Goal: Task Accomplishment & Management: Manage account settings

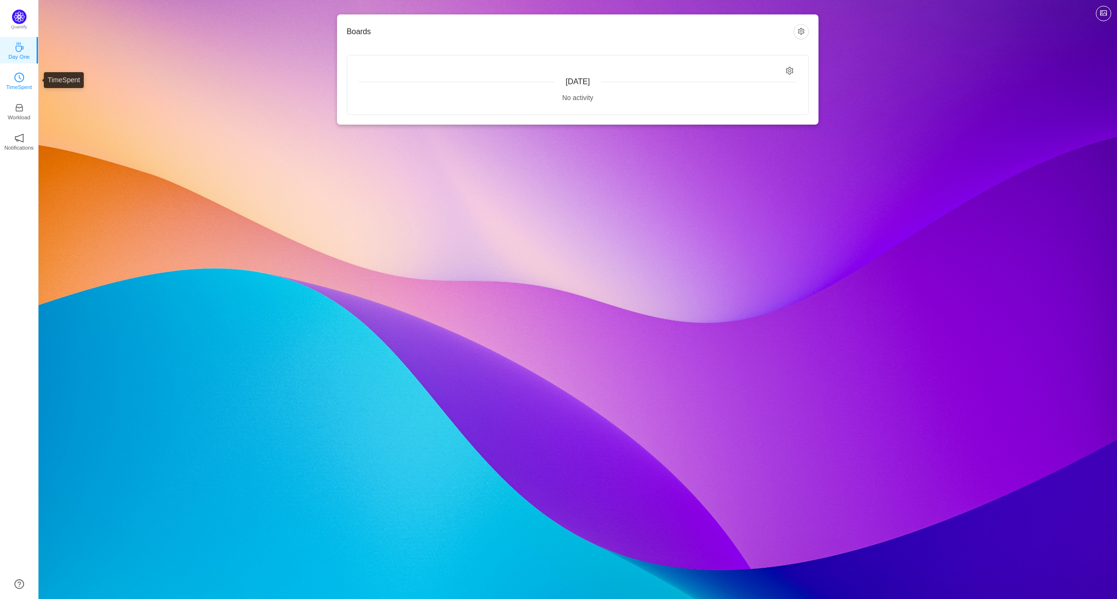
click at [29, 89] on p "TimeSpent" at bounding box center [19, 87] width 26 height 9
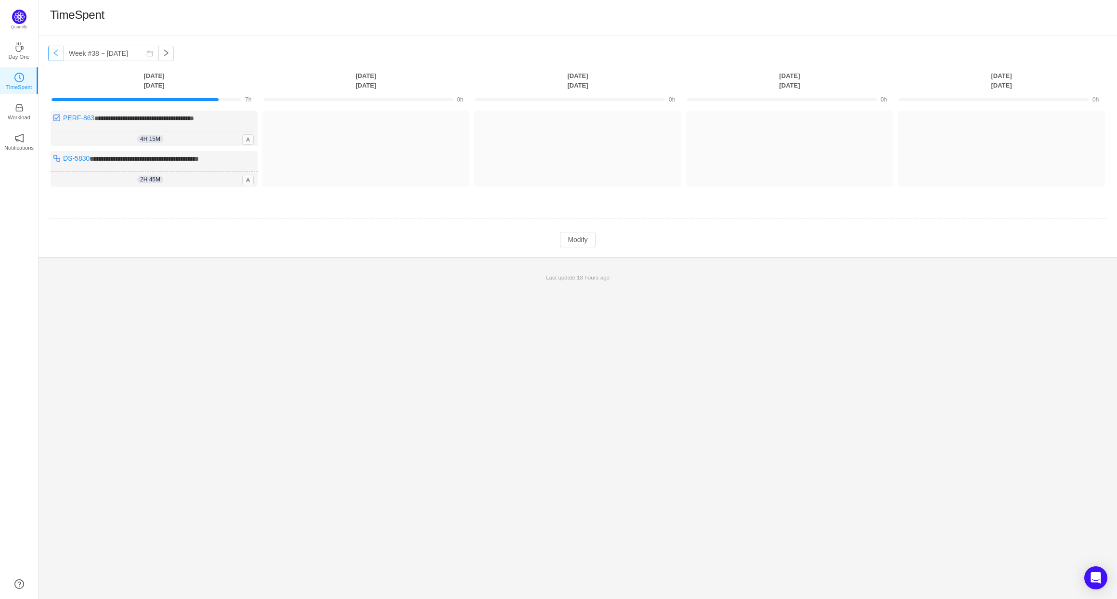
click at [56, 50] on button "button" at bounding box center [55, 53] width 15 height 15
type input "Week #37 ~ [DATE]"
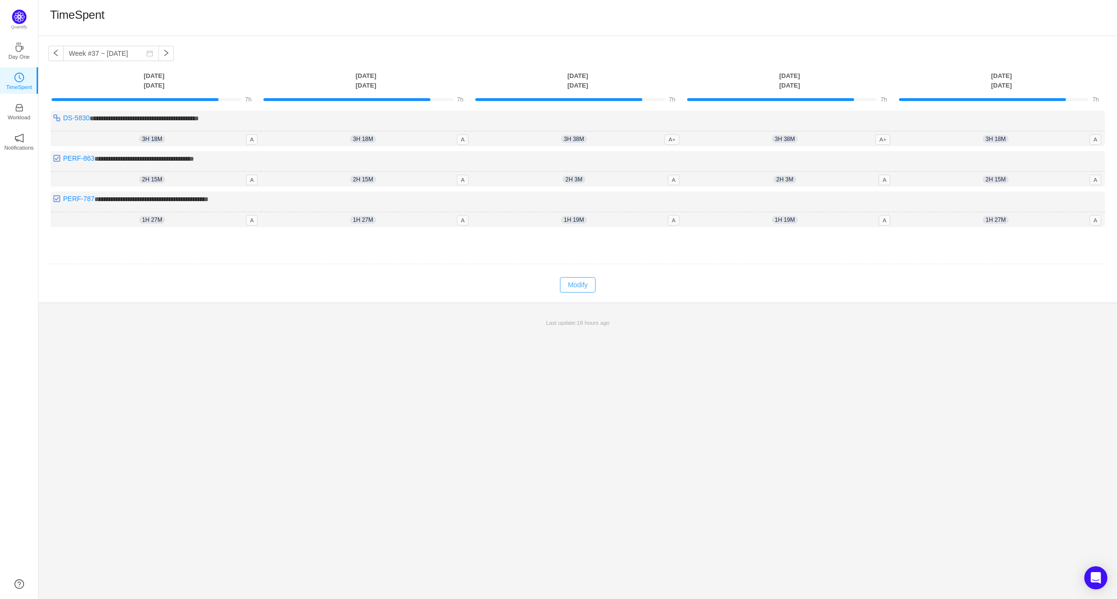
click at [590, 287] on button "Modify" at bounding box center [577, 284] width 35 height 15
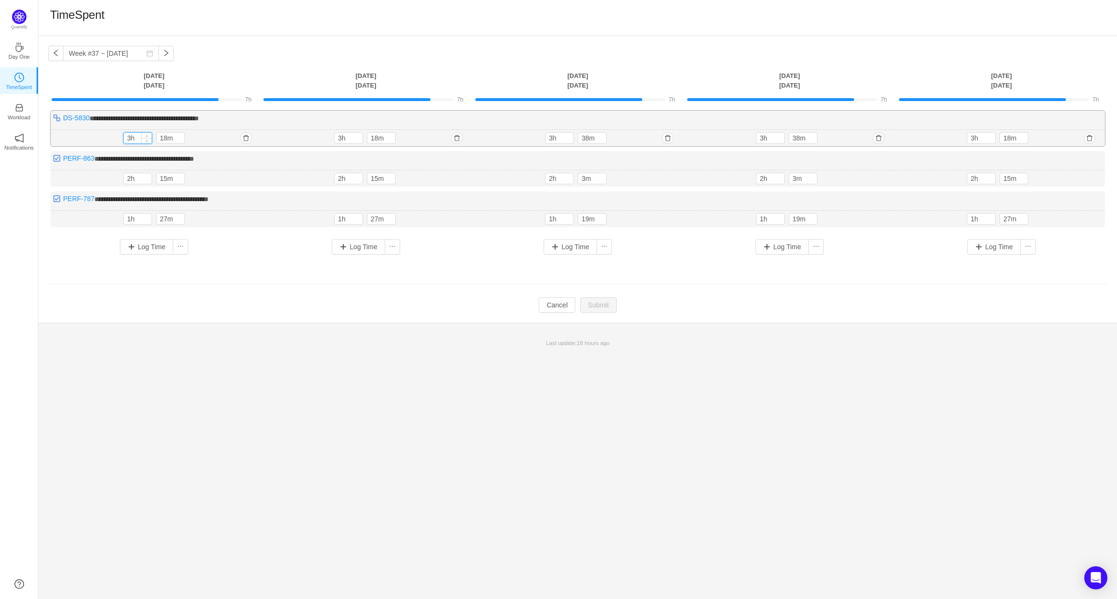
click at [130, 138] on input "3h" at bounding box center [138, 138] width 28 height 11
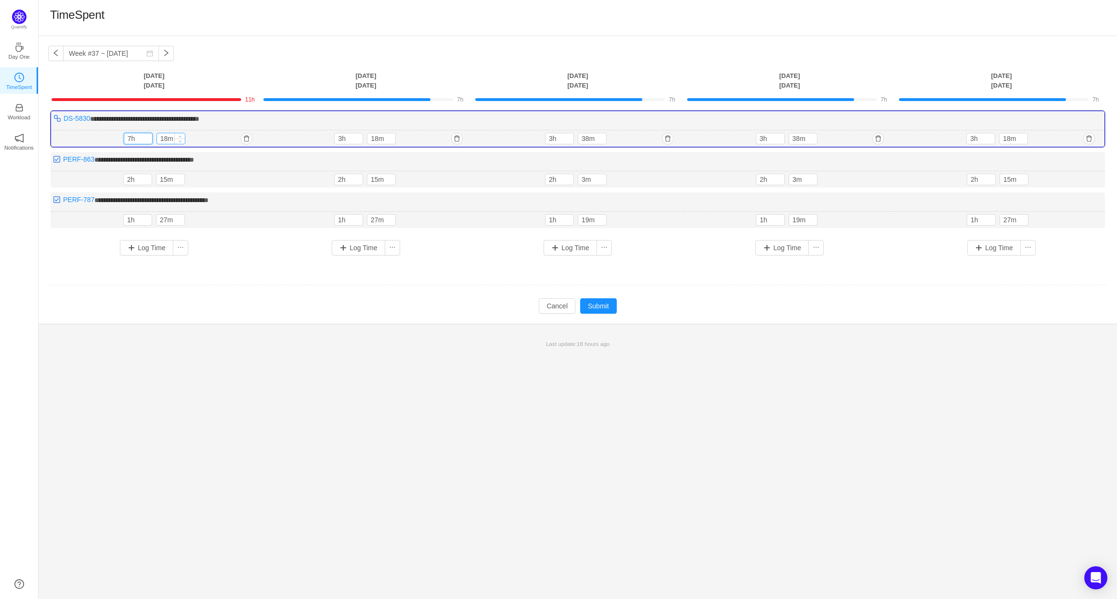
type input "7h"
drag, startPoint x: 160, startPoint y: 135, endPoint x: 166, endPoint y: 137, distance: 6.4
click at [166, 137] on input "18m" at bounding box center [171, 138] width 28 height 11
type input "0m"
drag, startPoint x: 129, startPoint y: 141, endPoint x: 123, endPoint y: 142, distance: 6.4
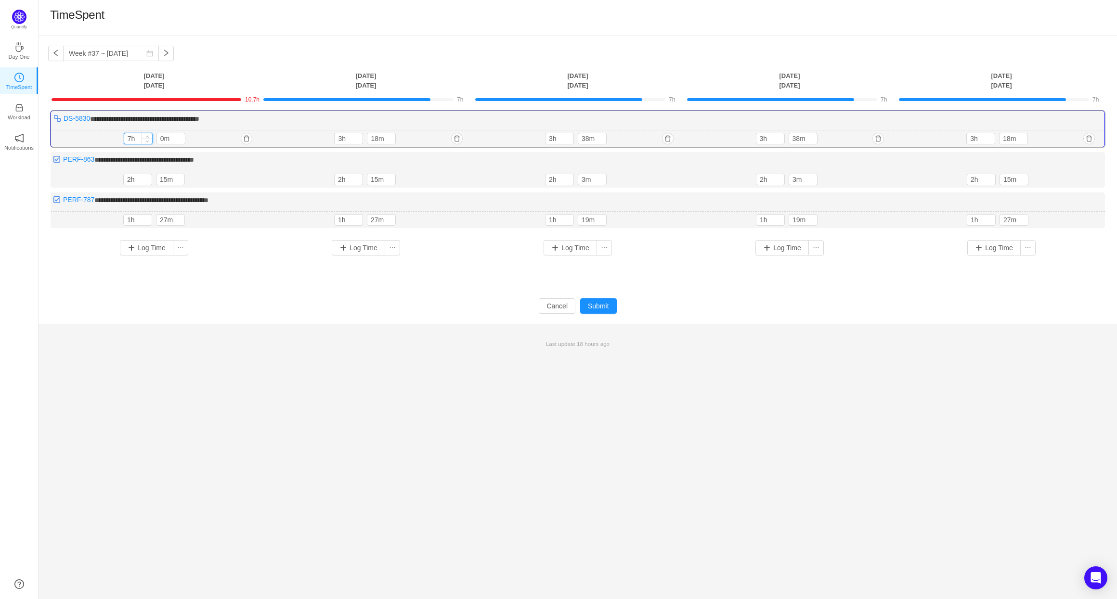
click at [124, 142] on div "7h" at bounding box center [138, 139] width 29 height 12
type input "6h"
drag, startPoint x: 131, startPoint y: 179, endPoint x: 125, endPoint y: 177, distance: 6.4
click at [125, 177] on input "2h" at bounding box center [138, 179] width 28 height 11
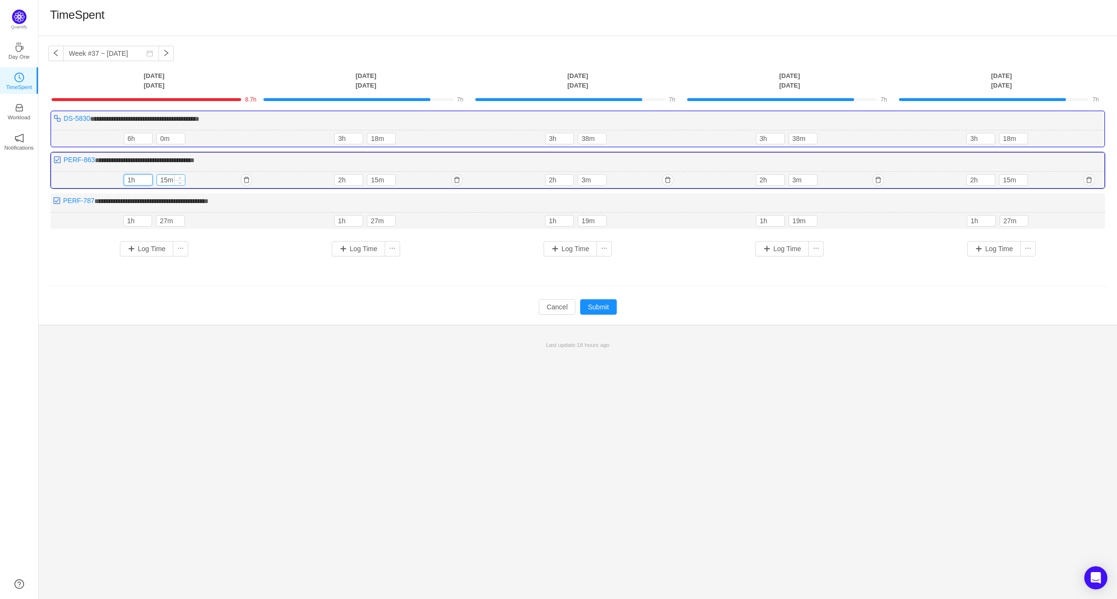
type input "1h"
drag, startPoint x: 161, startPoint y: 181, endPoint x: 167, endPoint y: 180, distance: 6.0
click at [167, 180] on input "15m" at bounding box center [171, 180] width 28 height 11
click at [131, 219] on input "1h" at bounding box center [138, 221] width 28 height 11
drag, startPoint x: 161, startPoint y: 222, endPoint x: 167, endPoint y: 220, distance: 6.5
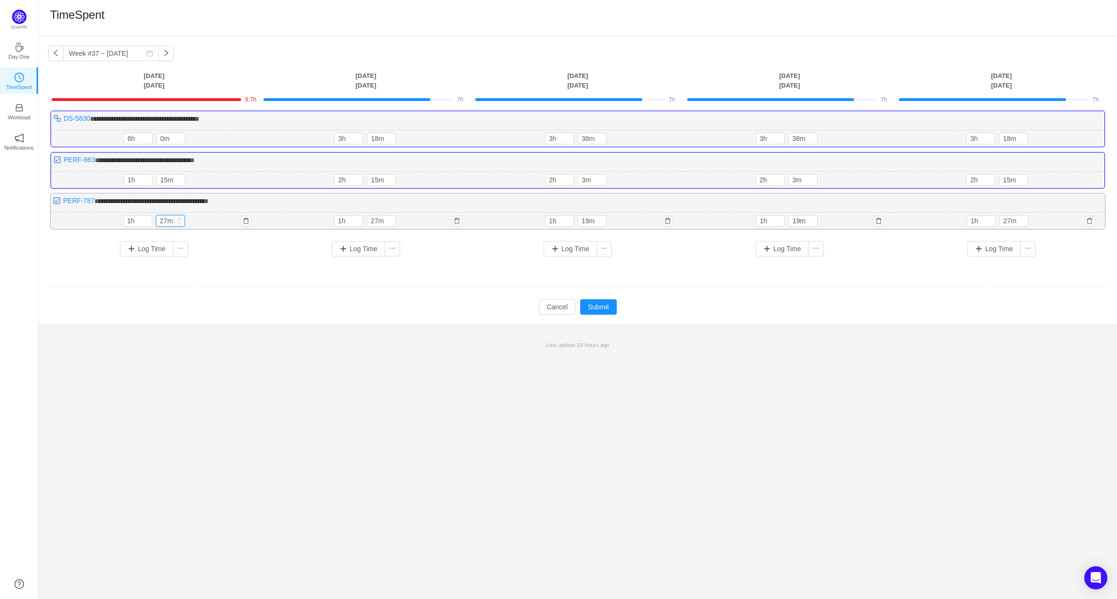
click at [167, 220] on input "27m" at bounding box center [170, 221] width 28 height 11
type input "0m"
drag, startPoint x: 167, startPoint y: 180, endPoint x: 155, endPoint y: 180, distance: 12.0
click at [155, 180] on div "1h 15m" at bounding box center [156, 180] width 65 height 12
type input "0m"
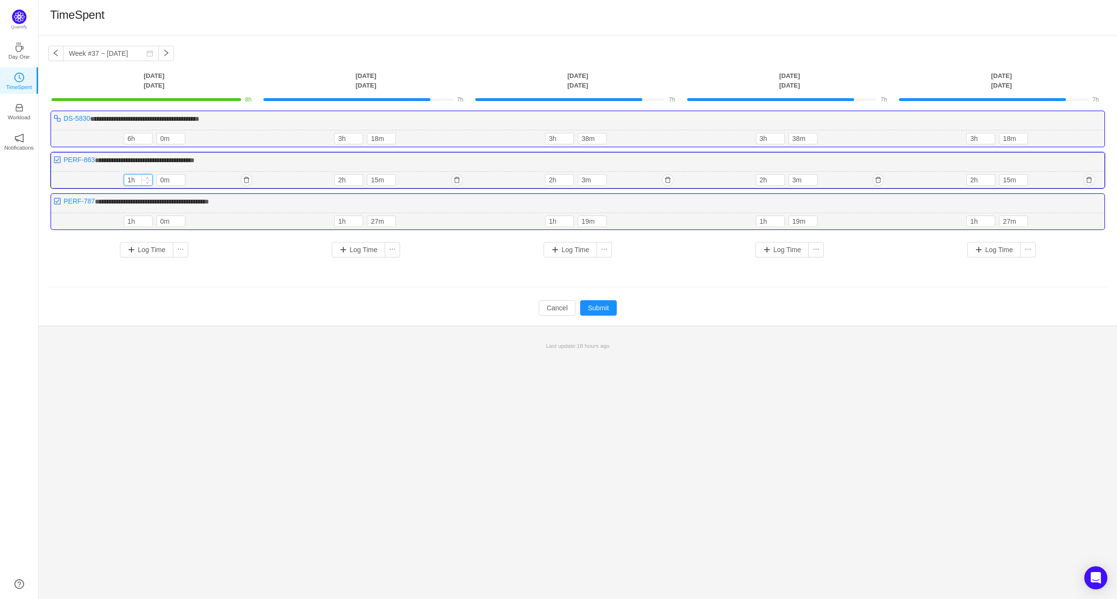
click at [126, 181] on input "1h" at bounding box center [138, 180] width 28 height 11
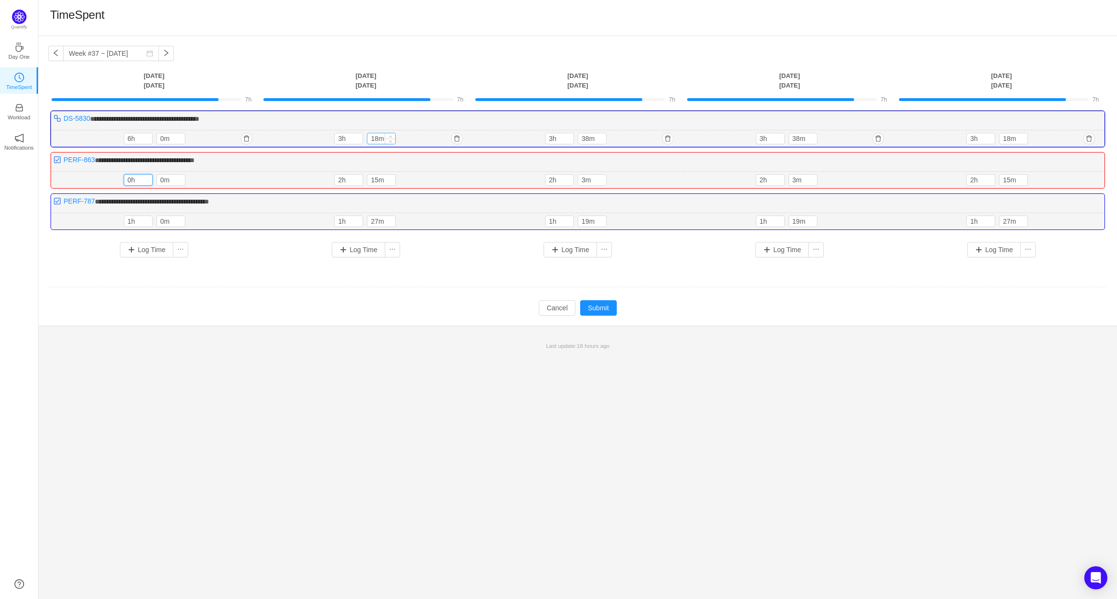
type input "0h"
click at [373, 139] on input "18m" at bounding box center [381, 138] width 28 height 11
click at [365, 138] on div "3h 18m" at bounding box center [366, 139] width 65 height 12
drag, startPoint x: 369, startPoint y: 138, endPoint x: 376, endPoint y: 138, distance: 7.7
click at [376, 138] on input "18m" at bounding box center [381, 138] width 28 height 11
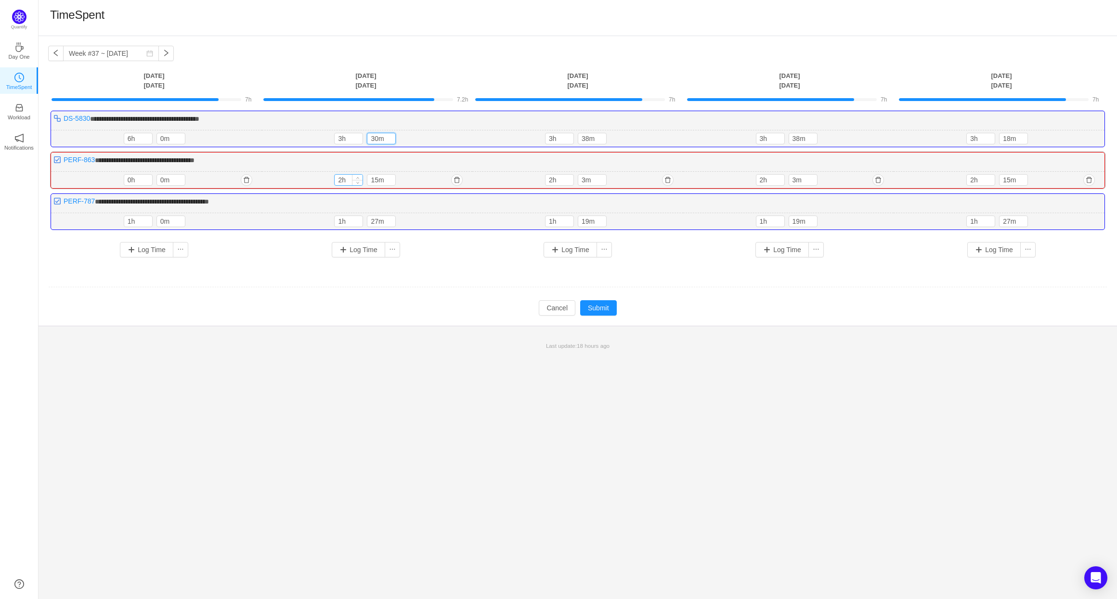
type input "30m"
click at [338, 181] on input "2h" at bounding box center [349, 180] width 28 height 11
type input "0h"
drag, startPoint x: 371, startPoint y: 181, endPoint x: 377, endPoint y: 180, distance: 6.8
click at [377, 180] on input "15m" at bounding box center [381, 180] width 28 height 11
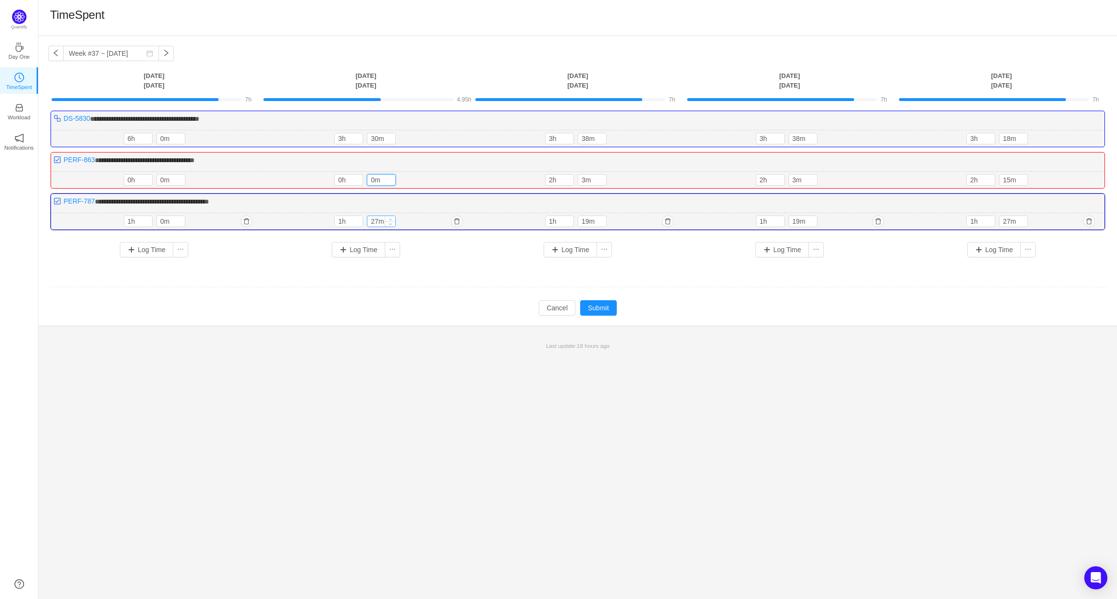
type input "0m"
drag, startPoint x: 372, startPoint y: 223, endPoint x: 377, endPoint y: 219, distance: 6.7
click at [377, 219] on input "27m" at bounding box center [381, 221] width 28 height 11
type input "0m"
click at [337, 220] on input "1h" at bounding box center [349, 221] width 28 height 11
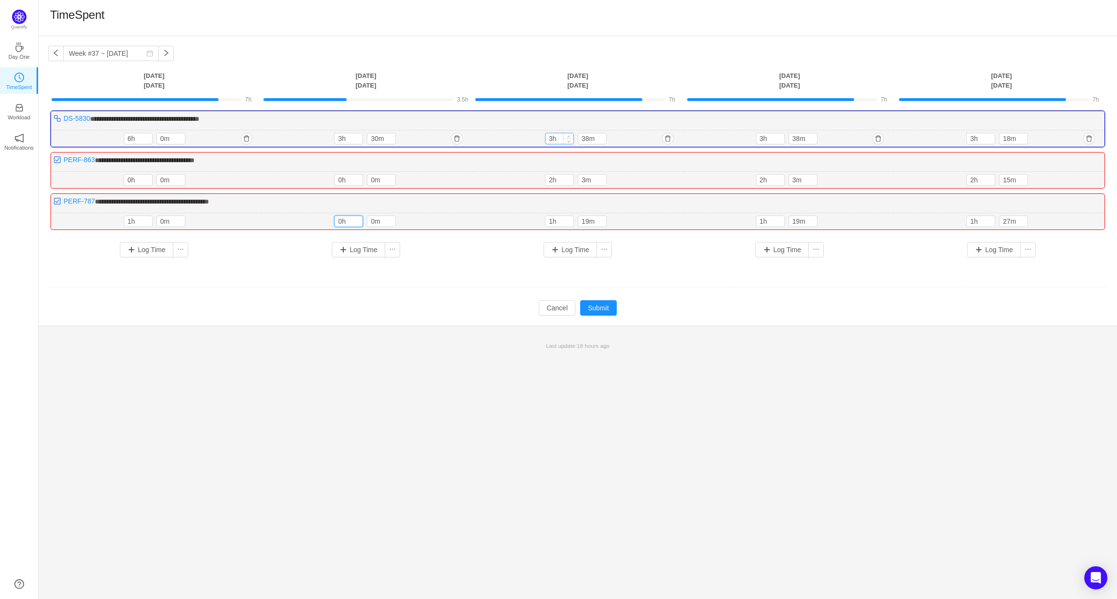
type input "0h"
drag, startPoint x: 554, startPoint y: 141, endPoint x: 548, endPoint y: 143, distance: 5.6
click at [548, 143] on input "3h" at bounding box center [559, 138] width 28 height 11
click at [552, 142] on input "3h" at bounding box center [559, 138] width 28 height 11
type input "0h"
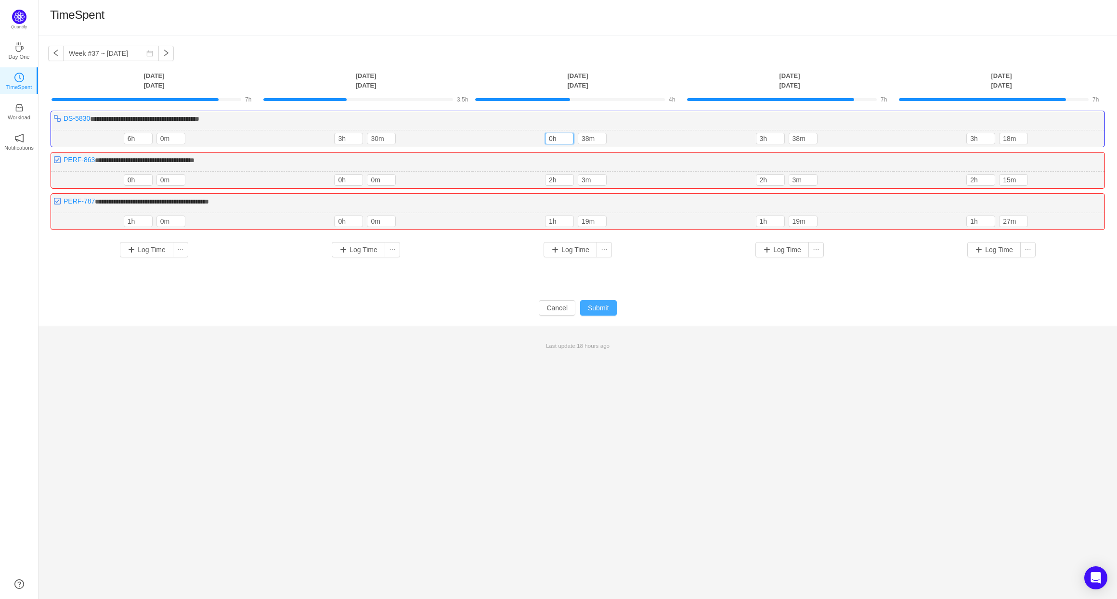
click at [604, 310] on button "Submit" at bounding box center [598, 307] width 37 height 15
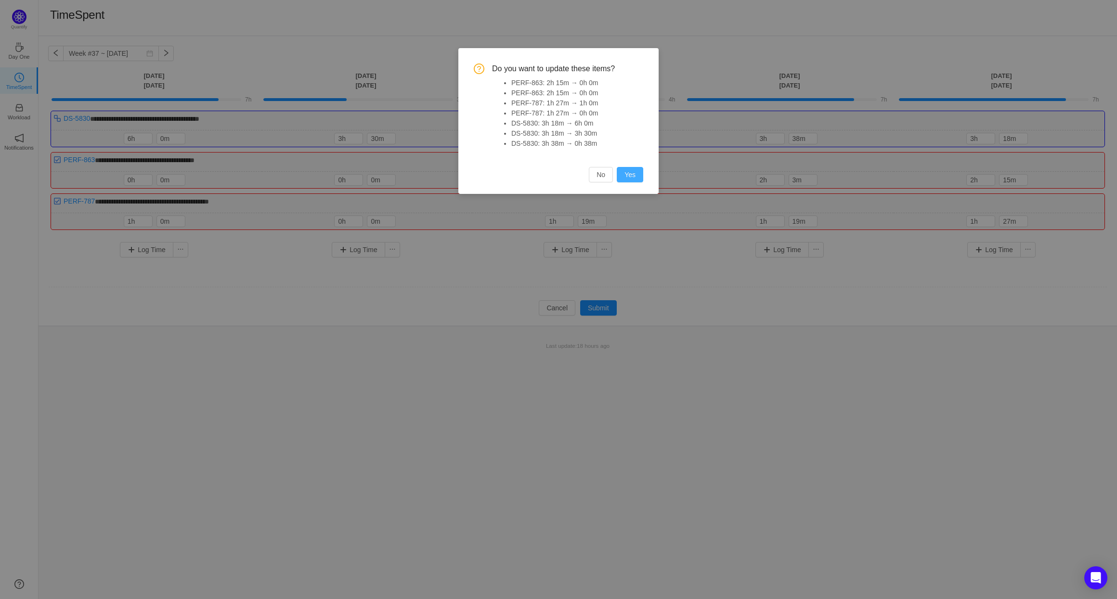
click at [630, 174] on button "Yes" at bounding box center [630, 174] width 26 height 15
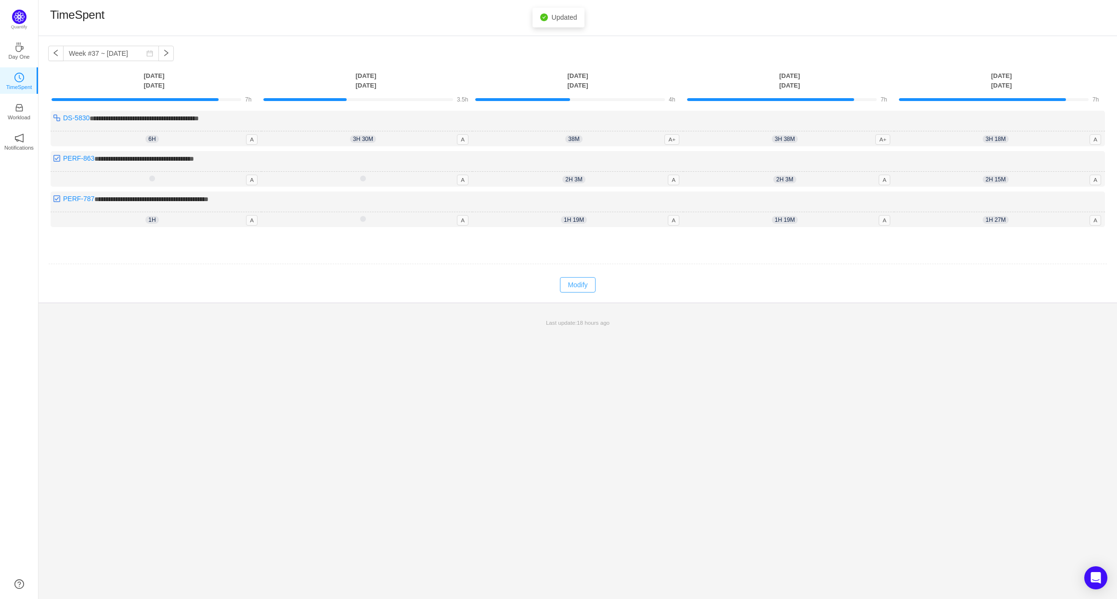
click at [579, 287] on button "Modify" at bounding box center [577, 284] width 35 height 15
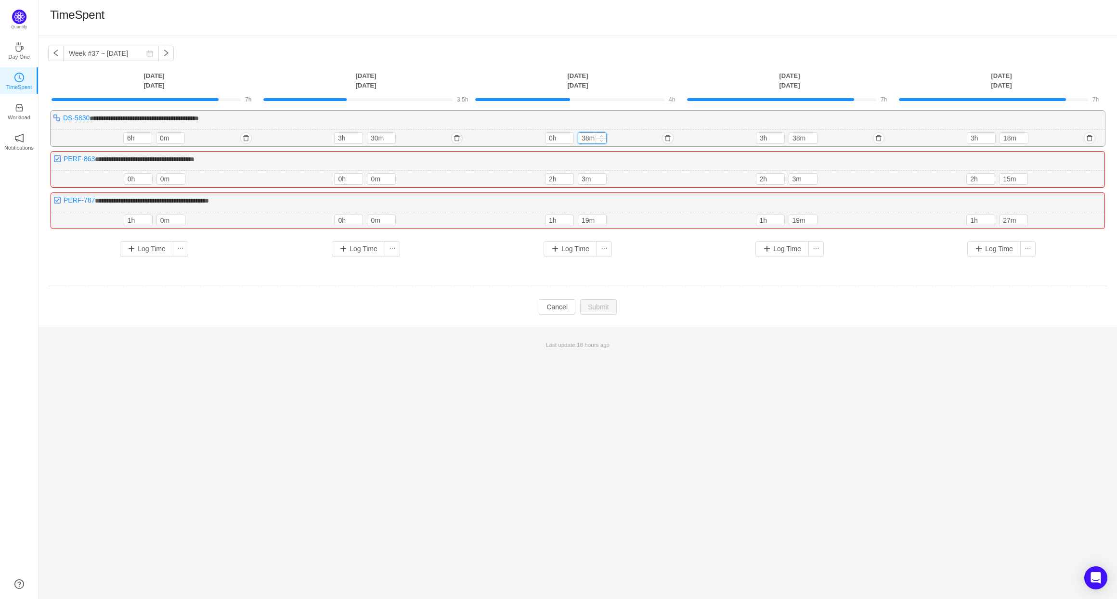
drag, startPoint x: 581, startPoint y: 137, endPoint x: 590, endPoint y: 136, distance: 8.7
click at [590, 136] on input "38m" at bounding box center [592, 138] width 28 height 11
type input "0m"
click at [551, 177] on input "2h" at bounding box center [559, 180] width 28 height 11
type input "0h"
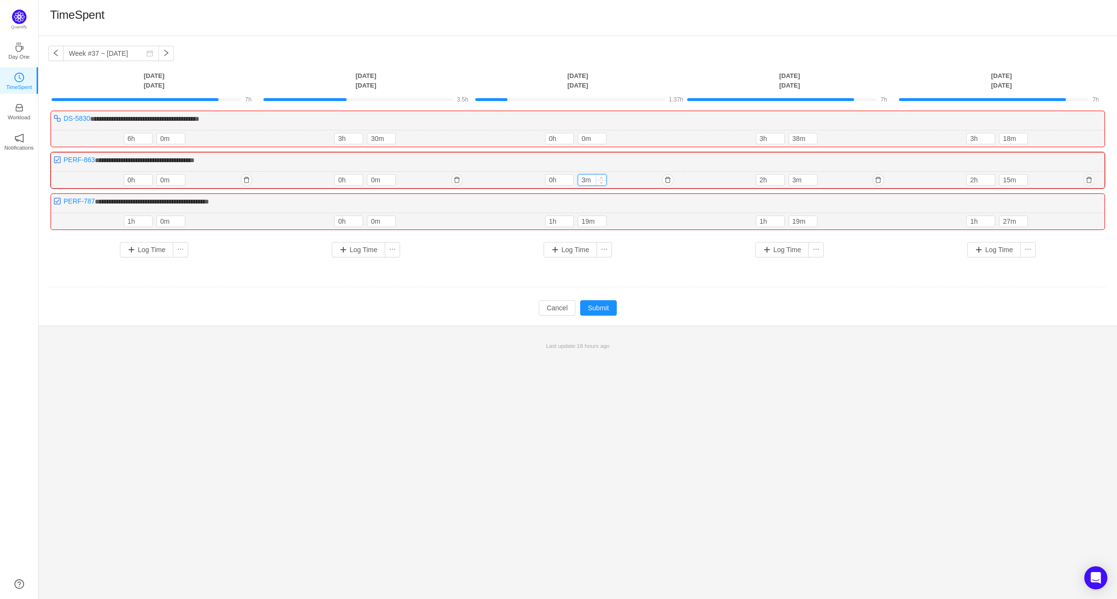
click at [583, 178] on input "3m" at bounding box center [592, 180] width 28 height 11
type input "0m"
click at [551, 219] on input "1h" at bounding box center [559, 221] width 28 height 11
type input "0h"
drag, startPoint x: 582, startPoint y: 217, endPoint x: 587, endPoint y: 217, distance: 5.3
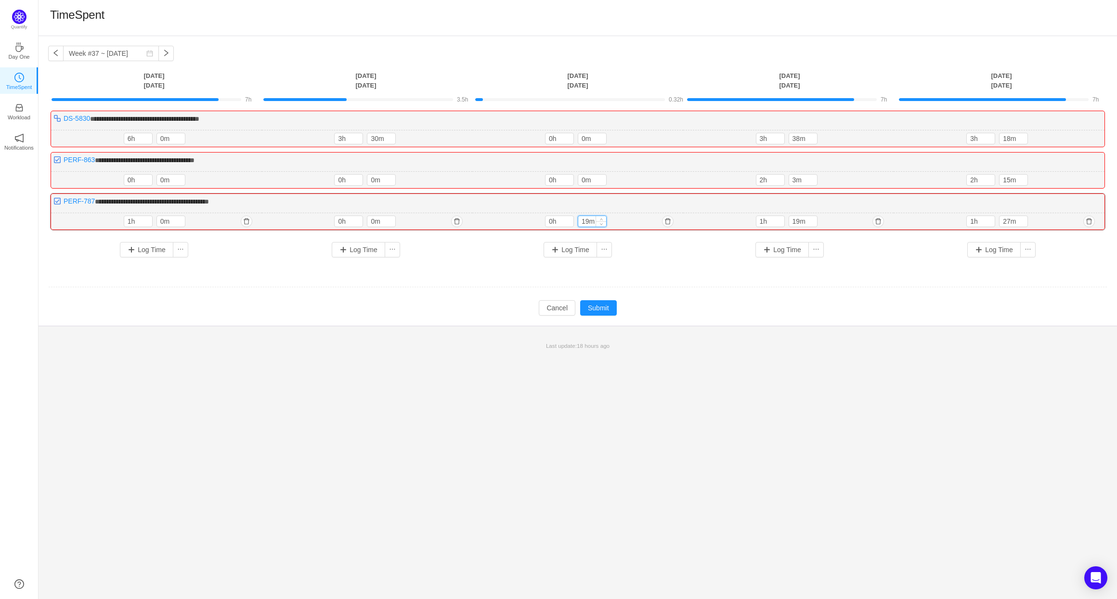
click at [587, 217] on input "19m" at bounding box center [592, 221] width 28 height 11
type input "0m"
drag, startPoint x: 762, startPoint y: 223, endPoint x: 757, endPoint y: 225, distance: 5.4
click at [757, 225] on div "1h" at bounding box center [770, 222] width 29 height 12
click at [759, 222] on input "10h" at bounding box center [770, 221] width 28 height 11
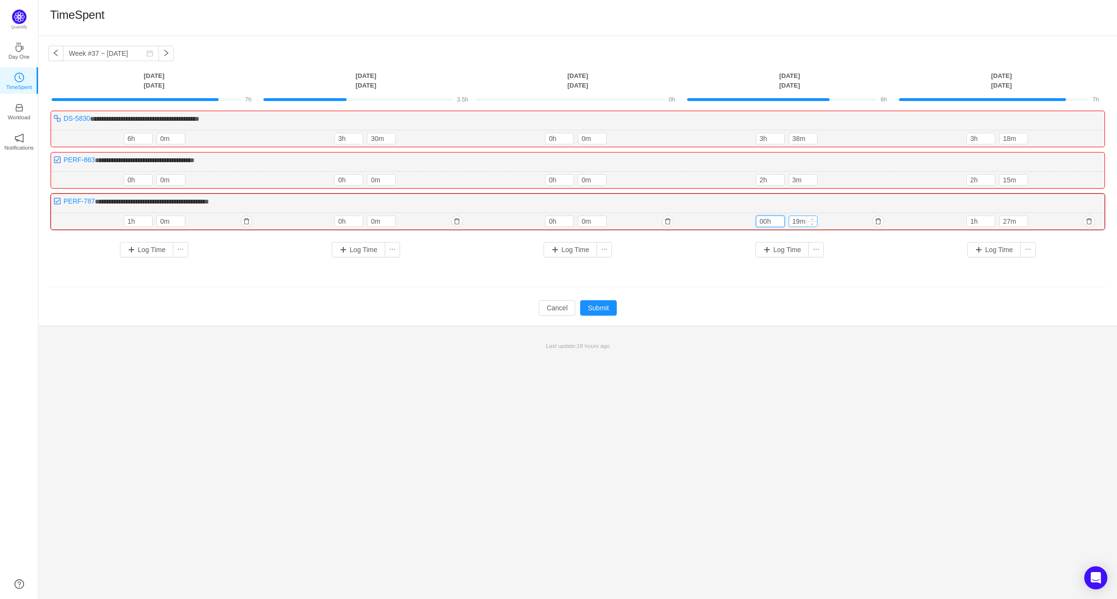
type input "0h"
drag, startPoint x: 791, startPoint y: 217, endPoint x: 797, endPoint y: 218, distance: 5.8
click at [797, 218] on input "19m" at bounding box center [803, 221] width 28 height 11
type input "0m"
click at [796, 179] on input "3m" at bounding box center [803, 180] width 28 height 11
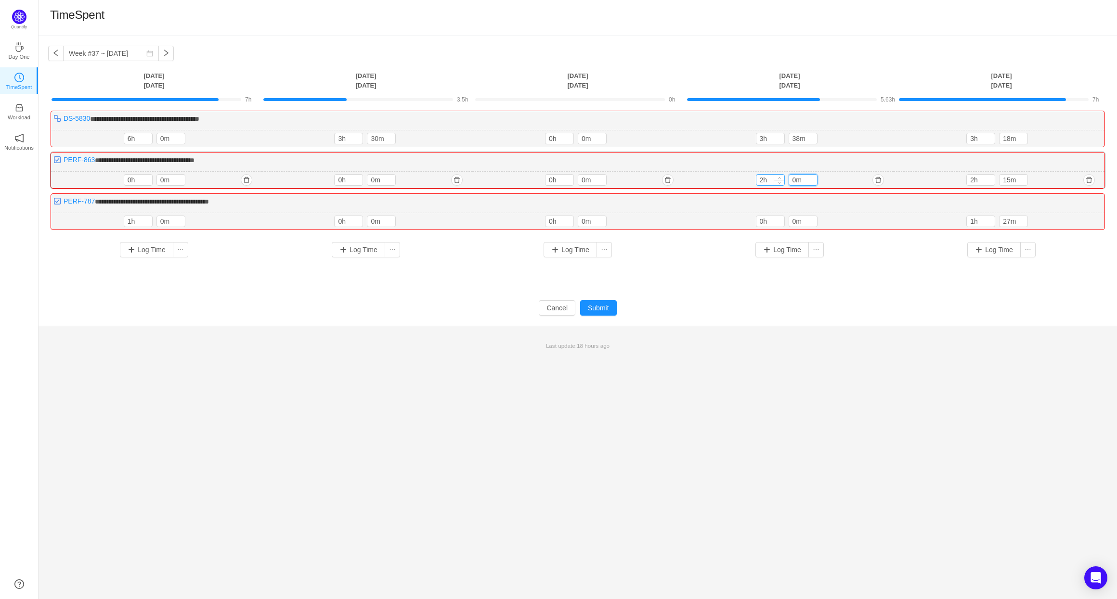
type input "0m"
drag, startPoint x: 764, startPoint y: 180, endPoint x: 758, endPoint y: 180, distance: 6.3
click at [758, 180] on input "2h" at bounding box center [770, 180] width 28 height 11
type input "0h"
click at [759, 141] on input "3h" at bounding box center [770, 138] width 28 height 11
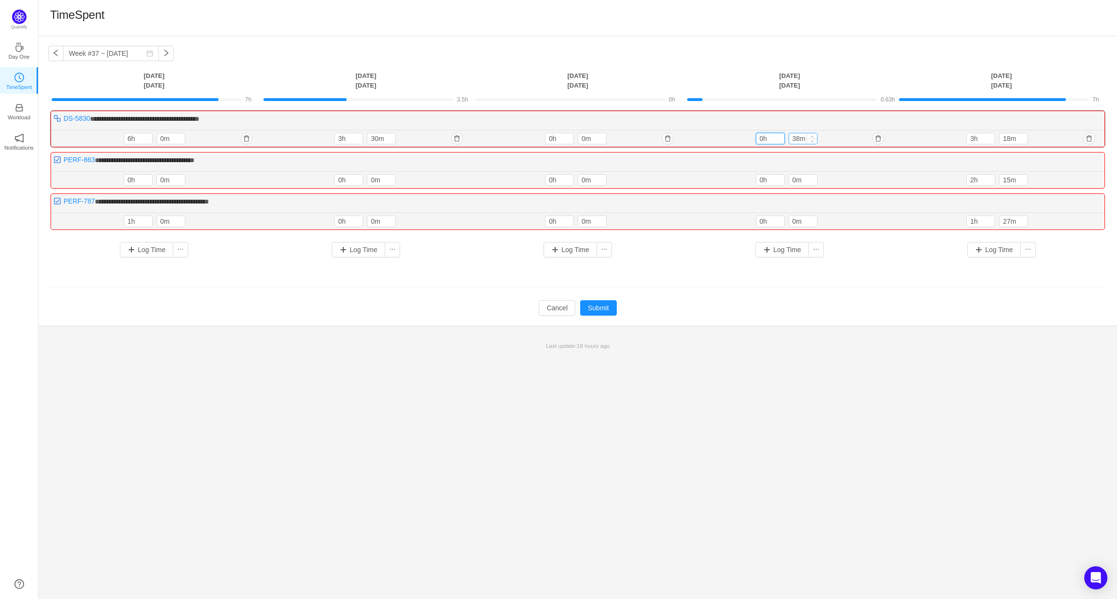
type input "0h"
drag, startPoint x: 801, startPoint y: 139, endPoint x: 790, endPoint y: 139, distance: 10.6
click at [790, 139] on input "38m" at bounding box center [803, 138] width 28 height 11
type input "0m"
click at [598, 303] on button "Submit" at bounding box center [598, 307] width 37 height 15
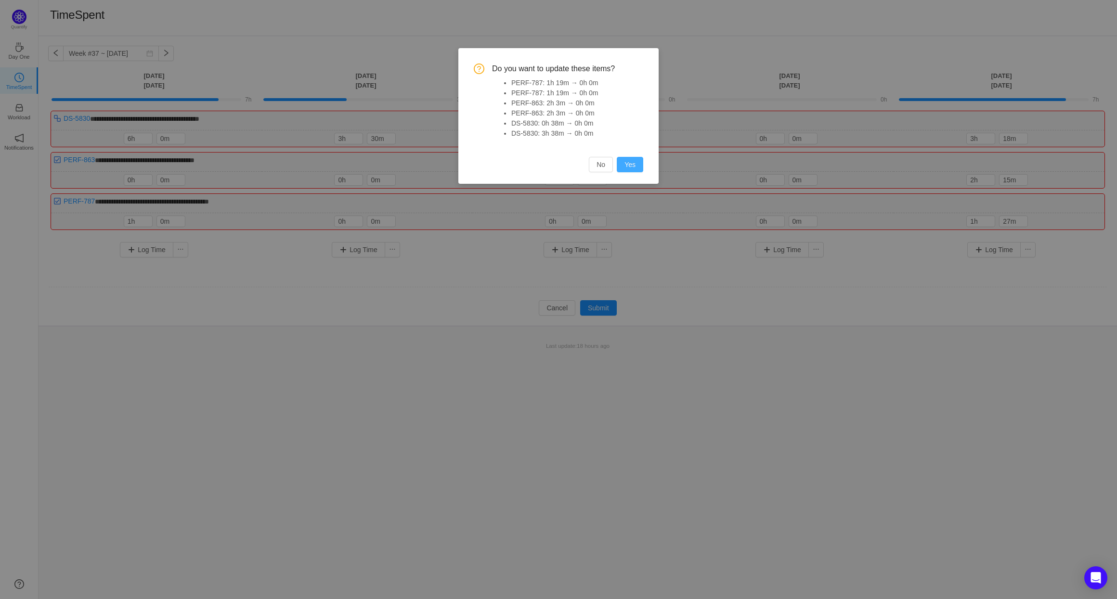
click at [632, 165] on button "Yes" at bounding box center [630, 164] width 26 height 15
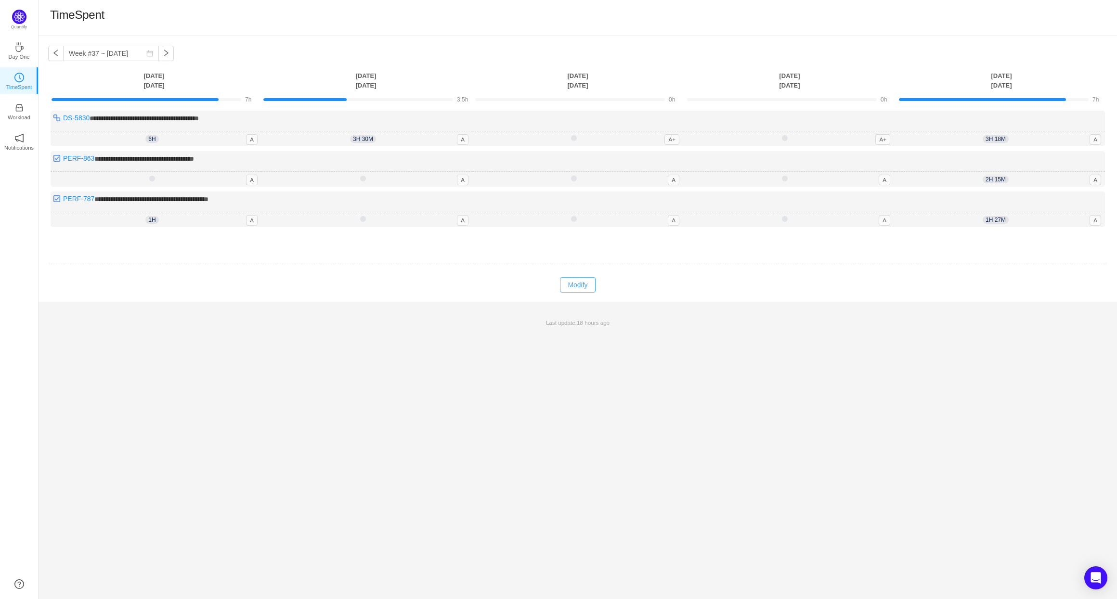
click at [577, 285] on button "Modify" at bounding box center [577, 284] width 35 height 15
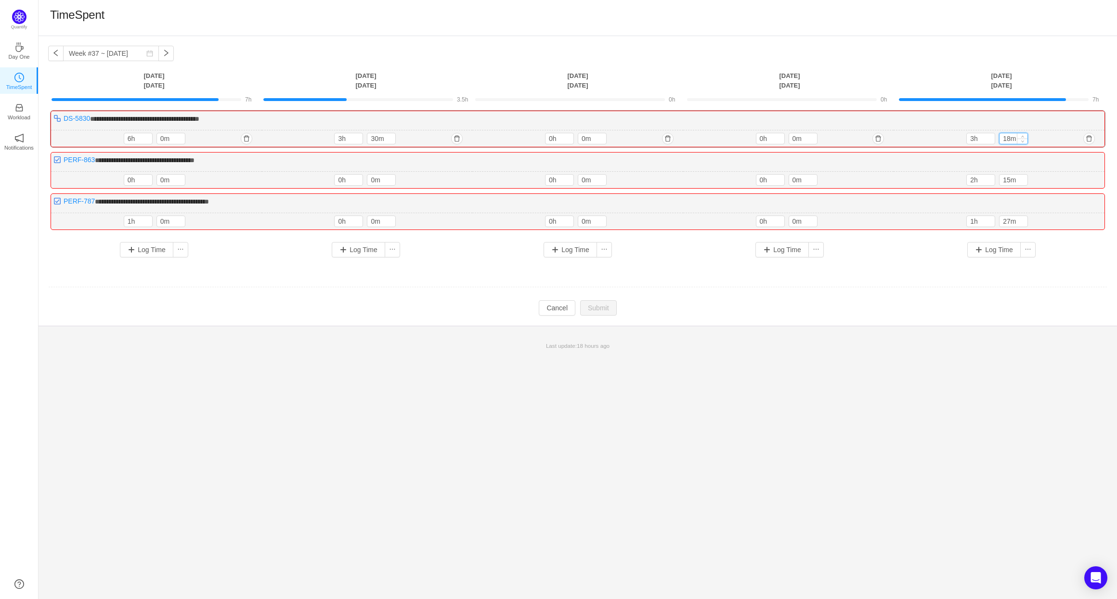
drag, startPoint x: 1003, startPoint y: 141, endPoint x: 1008, endPoint y: 140, distance: 5.5
click at [1008, 140] on input "18m" at bounding box center [1013, 138] width 28 height 11
type input "30m"
drag, startPoint x: 972, startPoint y: 181, endPoint x: 954, endPoint y: 179, distance: 17.4
click at [954, 179] on div "2h 15m 2h 15m" at bounding box center [998, 180] width 211 height 17
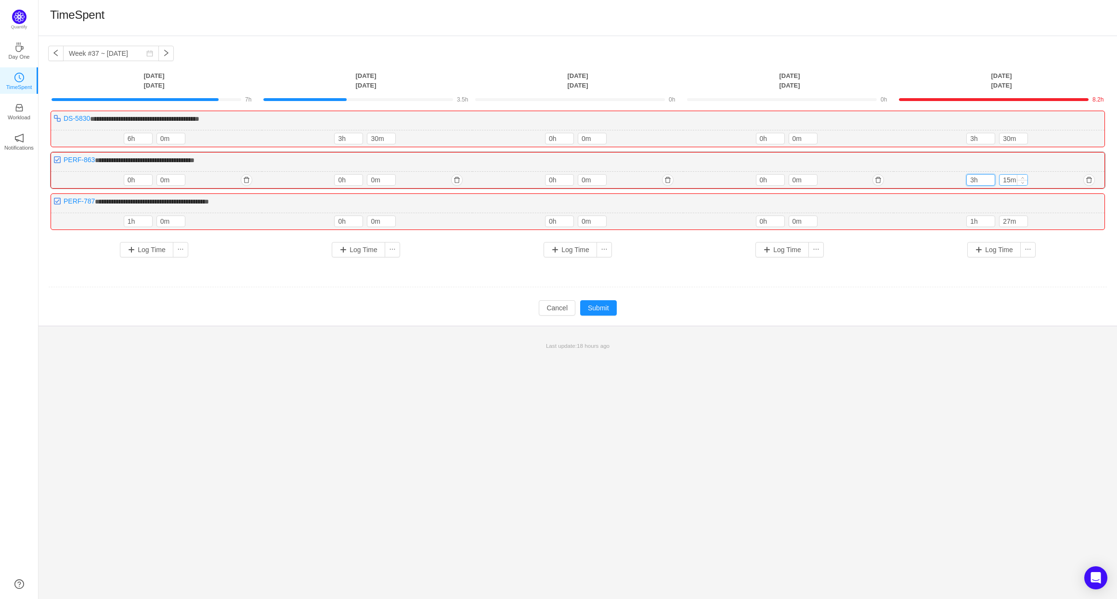
type input "3h"
drag, startPoint x: 1009, startPoint y: 180, endPoint x: 1000, endPoint y: 180, distance: 9.2
click at [1001, 180] on input "15m" at bounding box center [1013, 180] width 28 height 11
type input "30m"
drag, startPoint x: 973, startPoint y: 221, endPoint x: 967, endPoint y: 221, distance: 6.8
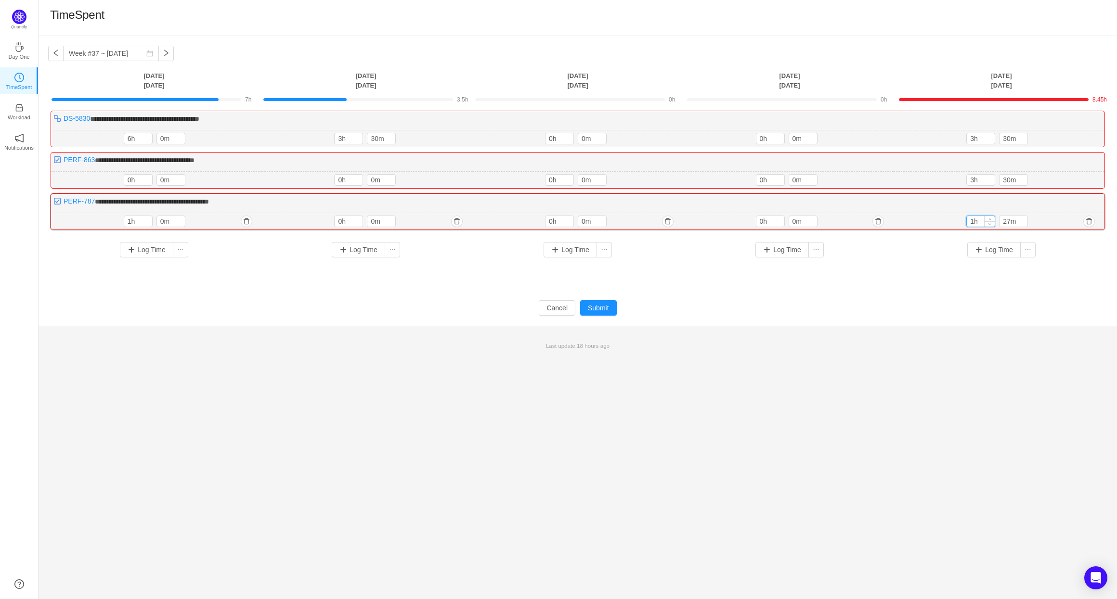
click at [967, 221] on input "1h" at bounding box center [981, 221] width 28 height 11
type input "0h"
drag, startPoint x: 1003, startPoint y: 219, endPoint x: 1010, endPoint y: 219, distance: 6.8
click at [1010, 219] on input "27m" at bounding box center [1013, 221] width 28 height 11
type input "0m"
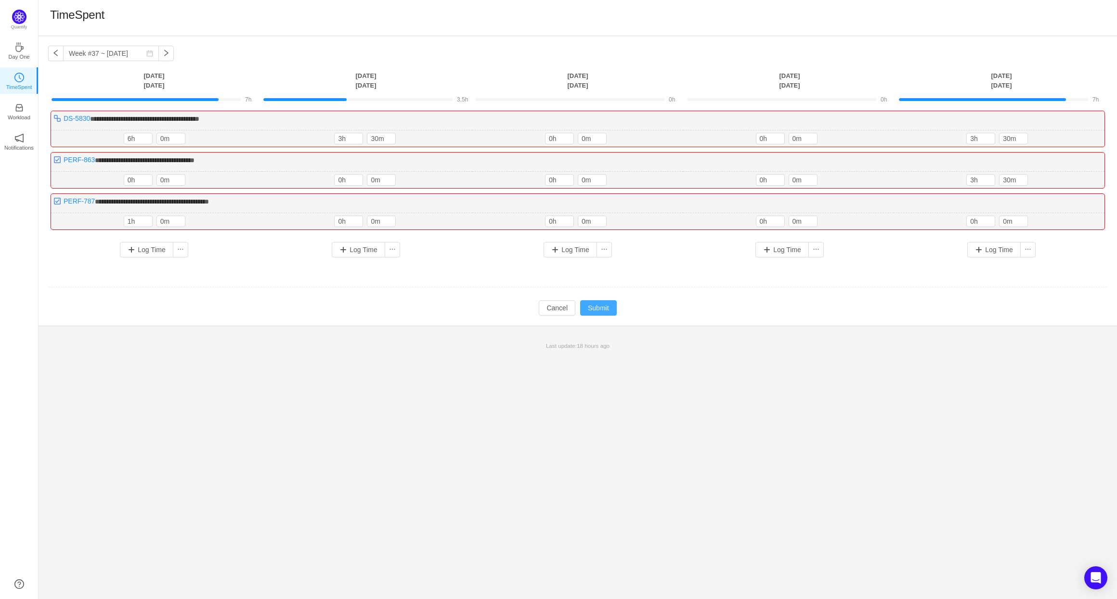
click at [602, 309] on button "Submit" at bounding box center [598, 307] width 37 height 15
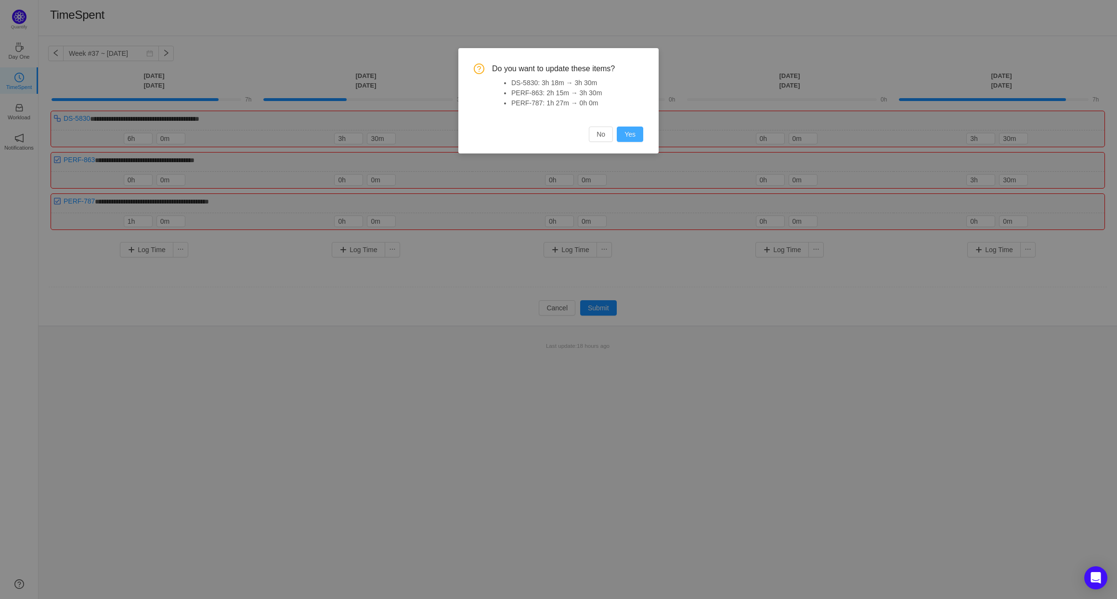
click at [634, 142] on button "Yes" at bounding box center [630, 134] width 26 height 15
